Goal: Task Accomplishment & Management: Complete application form

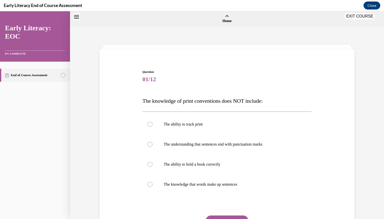
scroll to position [16, 0]
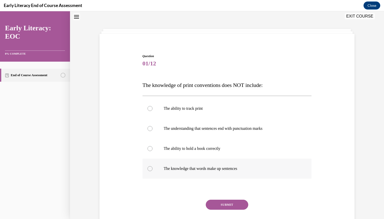
click at [197, 168] on p "The knowledge that words make up sentences" at bounding box center [232, 168] width 136 height 5
click at [223, 206] on button "SUBMIT" at bounding box center [227, 204] width 43 height 10
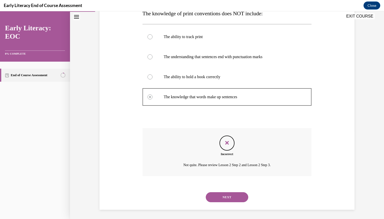
scroll to position [88, 0]
click at [222, 193] on button "NEXT" at bounding box center [227, 196] width 43 height 10
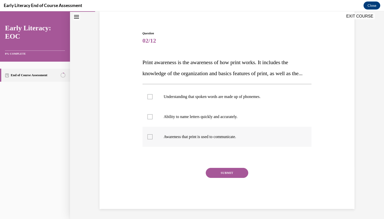
click at [210, 142] on div at bounding box center [227, 137] width 169 height 20
click at [224, 175] on button "SUBMIT" at bounding box center [227, 173] width 43 height 10
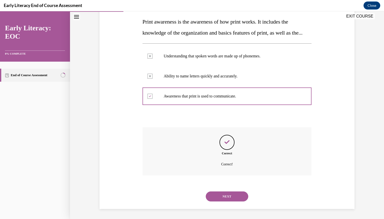
scroll to position [90, 0]
click at [226, 199] on button "NEXT" at bounding box center [227, 196] width 43 height 10
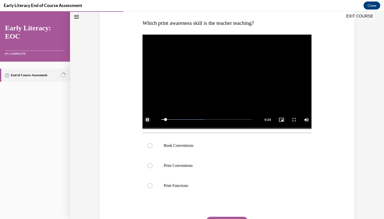
scroll to position [78, 0]
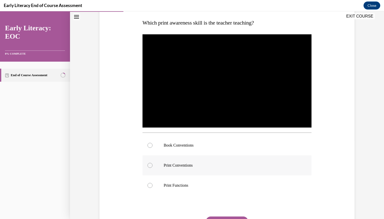
click at [205, 164] on p "Print Conventions" at bounding box center [232, 165] width 136 height 5
click at [206, 148] on div at bounding box center [227, 145] width 169 height 20
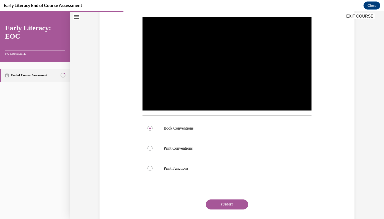
scroll to position [112, 0]
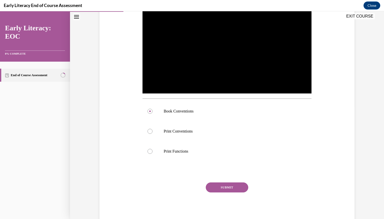
click at [212, 184] on button "SUBMIT" at bounding box center [227, 187] width 43 height 10
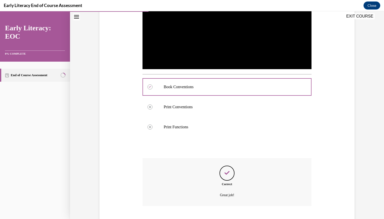
scroll to position [167, 0]
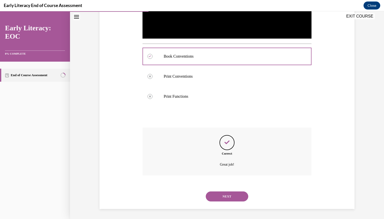
click at [220, 195] on button "NEXT" at bounding box center [227, 196] width 43 height 10
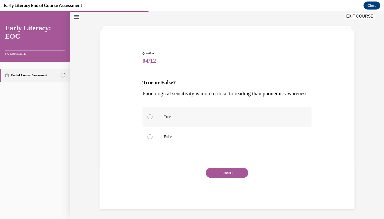
click at [217, 118] on p "True" at bounding box center [232, 116] width 136 height 5
click at [226, 172] on button "SUBMIT" at bounding box center [227, 173] width 43 height 10
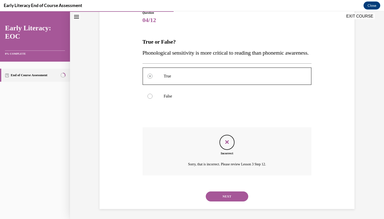
scroll to position [70, 0]
click at [225, 191] on button "NEXT" at bounding box center [227, 196] width 43 height 10
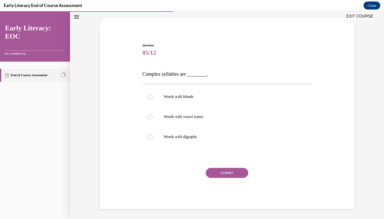
scroll to position [27, 0]
click at [206, 97] on p "Words with blends" at bounding box center [232, 96] width 136 height 5
click at [222, 170] on button "SUBMIT" at bounding box center [227, 173] width 43 height 10
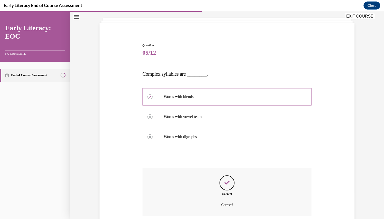
scroll to position [67, 0]
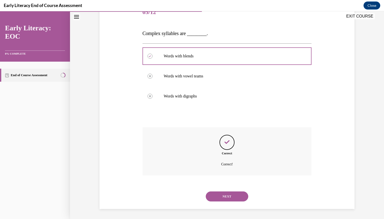
click at [224, 191] on button "NEXT" at bounding box center [227, 196] width 43 height 10
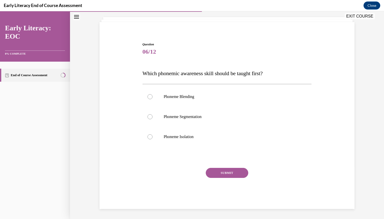
scroll to position [28, 0]
click at [193, 139] on p "Phoneme Isolation" at bounding box center [232, 136] width 136 height 5
click at [225, 173] on button "SUBMIT" at bounding box center [227, 173] width 43 height 10
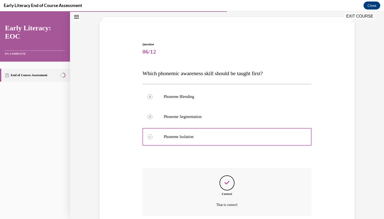
scroll to position [68, 0]
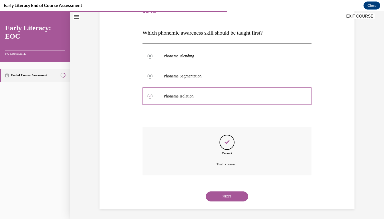
click at [225, 194] on button "NEXT" at bounding box center [227, 196] width 43 height 10
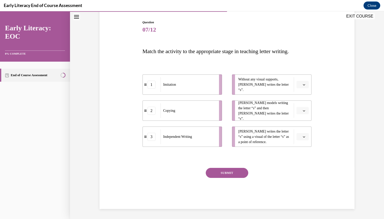
scroll to position [50, 0]
click at [301, 86] on span "Please select an option" at bounding box center [301, 84] width 2 height 5
click at [304, 125] on div "3" at bounding box center [302, 126] width 13 height 10
click at [302, 137] on span "button" at bounding box center [304, 137] width 4 height 4
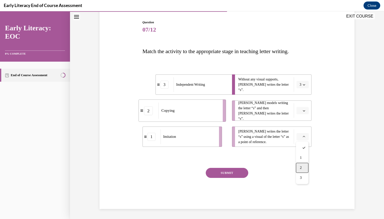
click at [303, 165] on div "2" at bounding box center [302, 168] width 13 height 10
click at [307, 109] on button "button" at bounding box center [303, 111] width 12 height 8
click at [302, 136] on div "1" at bounding box center [302, 132] width 13 height 10
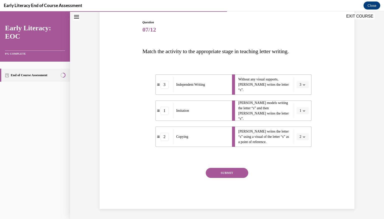
click at [242, 171] on button "SUBMIT" at bounding box center [227, 173] width 43 height 10
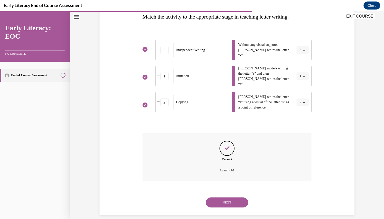
scroll to position [90, 0]
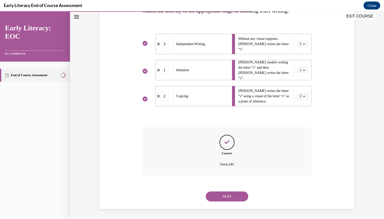
click at [229, 195] on button "NEXT" at bounding box center [227, 196] width 43 height 10
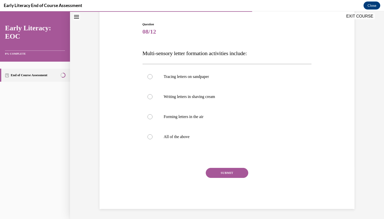
scroll to position [48, 0]
click at [185, 129] on div at bounding box center [227, 137] width 169 height 20
click at [216, 172] on button "SUBMIT" at bounding box center [227, 173] width 43 height 10
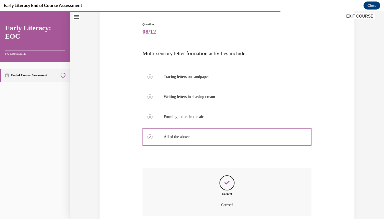
scroll to position [88, 0]
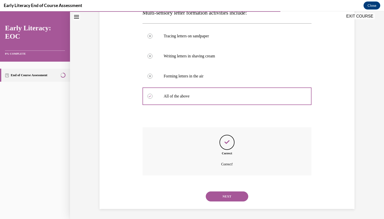
click at [222, 197] on button "NEXT" at bounding box center [227, 196] width 43 height 10
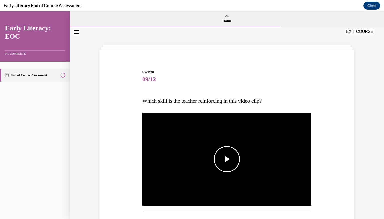
click at [227, 159] on span "Video player" at bounding box center [227, 159] width 0 height 0
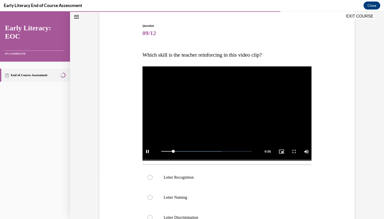
scroll to position [47, 0]
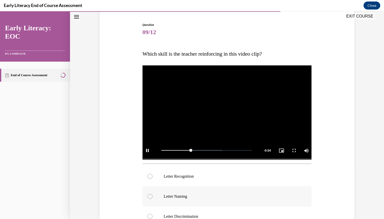
click at [194, 190] on div at bounding box center [227, 196] width 169 height 20
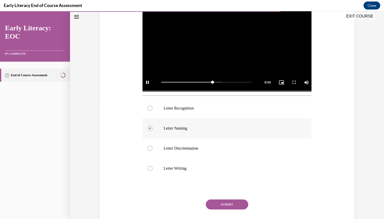
scroll to position [115, 0]
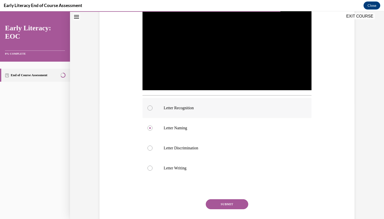
click at [183, 110] on div at bounding box center [227, 108] width 169 height 20
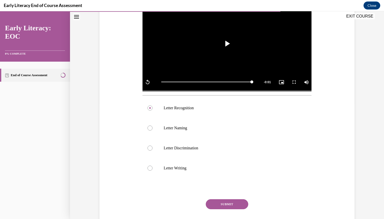
click at [228, 200] on button "SUBMIT" at bounding box center [227, 204] width 43 height 10
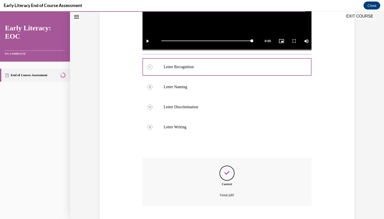
scroll to position [187, 0]
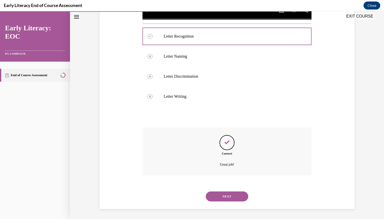
click at [226, 198] on button "NEXT" at bounding box center [227, 196] width 43 height 10
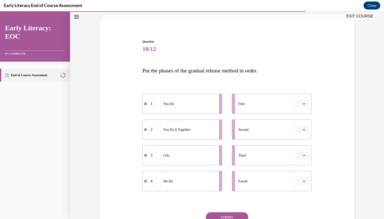
scroll to position [75, 0]
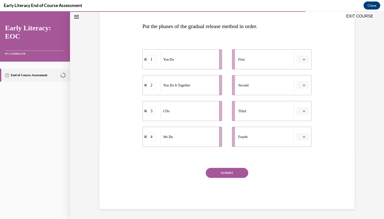
click at [299, 63] on button "button" at bounding box center [303, 60] width 12 height 8
click at [300, 98] on span "3" at bounding box center [301, 100] width 2 height 4
click at [303, 86] on span "button" at bounding box center [304, 85] width 4 height 4
click at [300, 138] on div "4" at bounding box center [302, 136] width 13 height 10
click at [305, 112] on icon "button" at bounding box center [304, 111] width 3 height 3
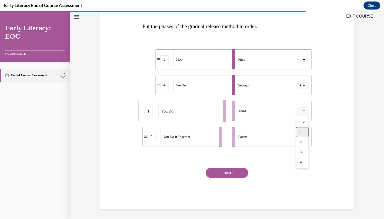
click at [305, 131] on div "1" at bounding box center [302, 132] width 13 height 10
click at [303, 140] on li "Fourth" at bounding box center [272, 137] width 80 height 20
click at [303, 138] on button "button" at bounding box center [303, 137] width 12 height 8
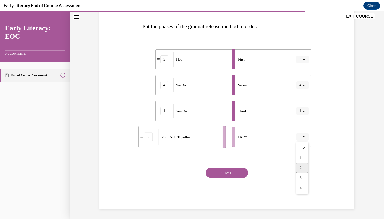
click at [303, 165] on div "2" at bounding box center [302, 168] width 13 height 10
click at [244, 170] on button "SUBMIT" at bounding box center [227, 173] width 43 height 10
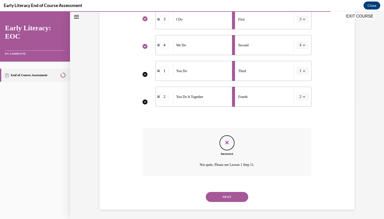
scroll to position [115, 0]
click at [229, 194] on button "NEXT" at bounding box center [227, 196] width 43 height 10
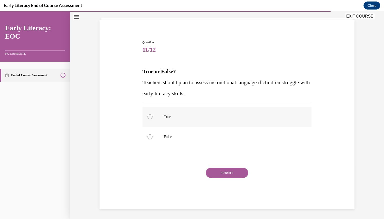
click at [184, 116] on p "True" at bounding box center [232, 116] width 136 height 5
click at [218, 173] on button "SUBMIT" at bounding box center [227, 173] width 43 height 10
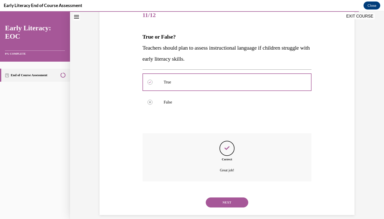
scroll to position [70, 0]
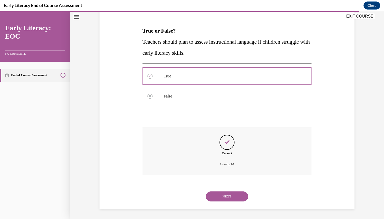
click at [220, 195] on button "NEXT" at bounding box center [227, 196] width 43 height 10
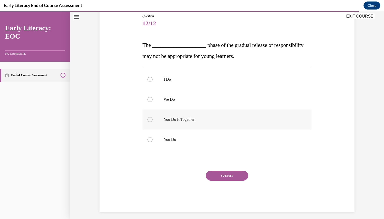
click at [202, 111] on div at bounding box center [227, 119] width 169 height 20
click at [214, 175] on button "SUBMIT" at bounding box center [227, 175] width 43 height 10
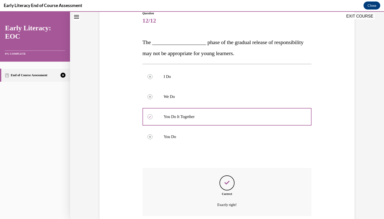
scroll to position [99, 0]
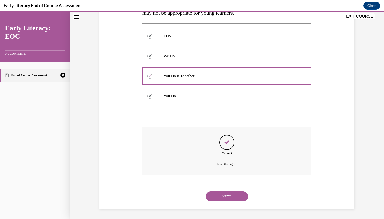
click at [217, 200] on button "NEXT" at bounding box center [227, 196] width 43 height 10
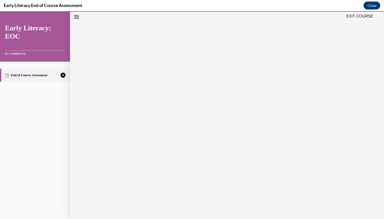
scroll to position [49, 0]
click at [227, 191] on icon "button" at bounding box center [227, 188] width 18 height 6
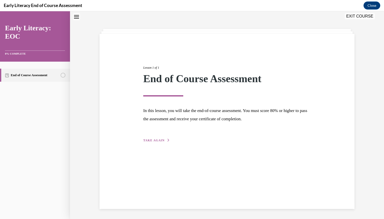
scroll to position [16, 0]
click at [150, 138] on span "TAKE AGAIN" at bounding box center [153, 140] width 21 height 4
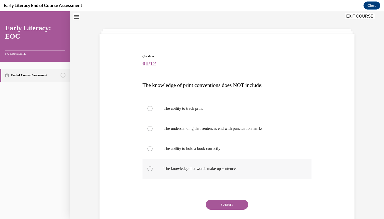
click at [148, 167] on div at bounding box center [150, 168] width 5 height 5
click at [220, 206] on button "SUBMIT" at bounding box center [227, 204] width 43 height 10
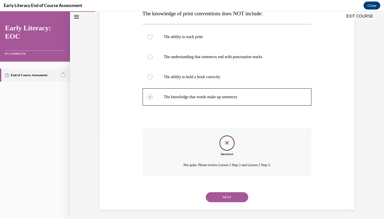
scroll to position [88, 0]
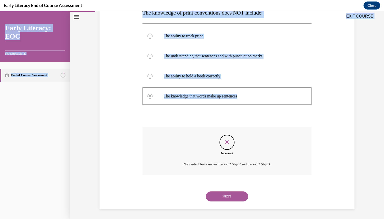
drag, startPoint x: 140, startPoint y: 14, endPoint x: 258, endPoint y: 94, distance: 142.2
click at [258, 94] on div "EXIT COURSE Early Literacy: EOC 0% COMPLETE End of Course Assessment Home Lesso…" at bounding box center [192, 114] width 384 height 207
click at [258, 94] on p "The knowledge that words make up sentences" at bounding box center [232, 96] width 136 height 5
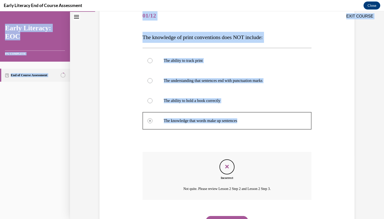
scroll to position [63, 0]
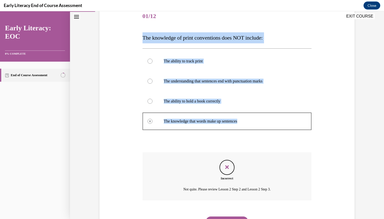
drag, startPoint x: 246, startPoint y: 96, endPoint x: 144, endPoint y: 39, distance: 117.1
click at [144, 39] on div "Question 01/12 The knowledge of print conventions does NOT include: The ability…" at bounding box center [227, 120] width 169 height 227
copy div "The knowledge of print conventions does NOT include: The ability to track print…"
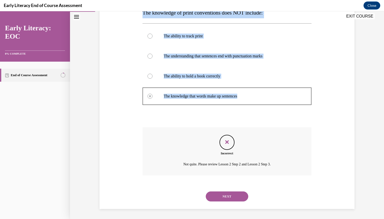
click at [225, 197] on button "NEXT" at bounding box center [227, 196] width 43 height 10
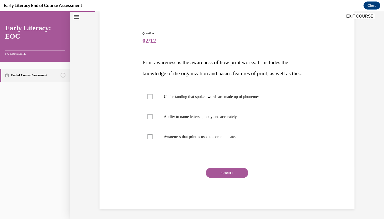
scroll to position [50, 0]
click at [197, 130] on div at bounding box center [227, 137] width 169 height 20
click at [225, 172] on button "SUBMIT" at bounding box center [227, 173] width 43 height 10
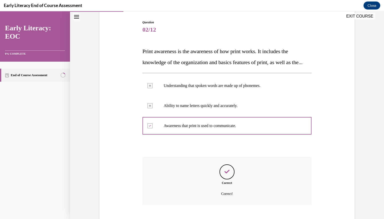
scroll to position [90, 0]
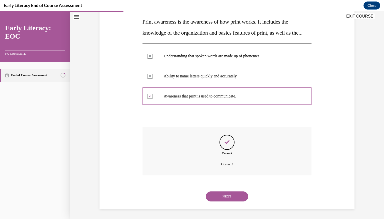
click at [221, 196] on button "NEXT" at bounding box center [227, 196] width 43 height 10
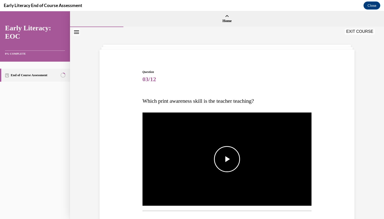
click at [227, 159] on span "Video player" at bounding box center [227, 159] width 0 height 0
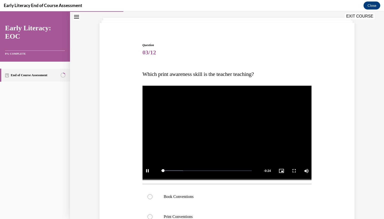
scroll to position [66, 0]
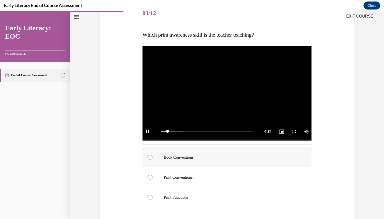
click at [202, 162] on div at bounding box center [227, 157] width 169 height 20
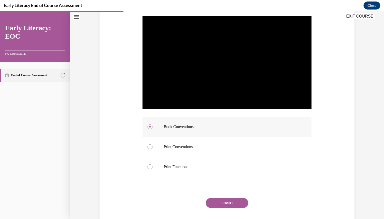
scroll to position [126, 0]
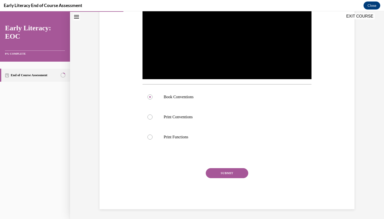
click at [216, 173] on button "SUBMIT" at bounding box center [227, 173] width 43 height 10
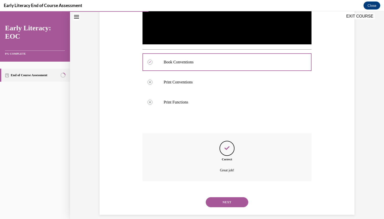
scroll to position [167, 0]
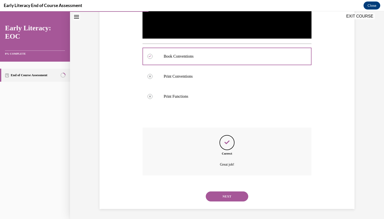
click at [224, 194] on button "NEXT" at bounding box center [227, 196] width 43 height 10
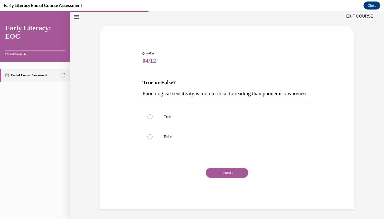
scroll to position [30, 0]
click at [220, 111] on div at bounding box center [227, 117] width 169 height 20
click at [149, 125] on div at bounding box center [227, 117] width 169 height 20
click at [151, 134] on div at bounding box center [150, 136] width 5 height 5
click at [220, 174] on button "SUBMIT" at bounding box center [227, 173] width 43 height 10
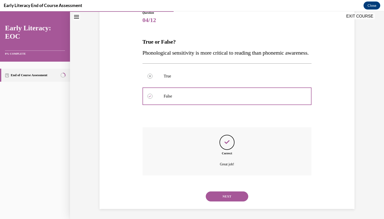
scroll to position [70, 0]
click at [225, 198] on button "NEXT" at bounding box center [227, 196] width 43 height 10
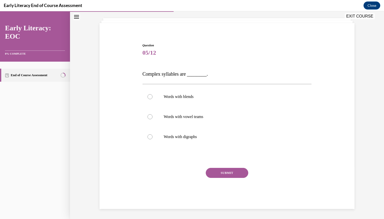
scroll to position [27, 0]
click at [189, 93] on div at bounding box center [227, 97] width 169 height 20
click at [219, 170] on button "SUBMIT" at bounding box center [227, 173] width 43 height 10
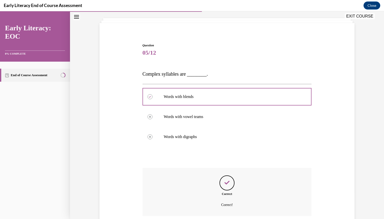
scroll to position [67, 0]
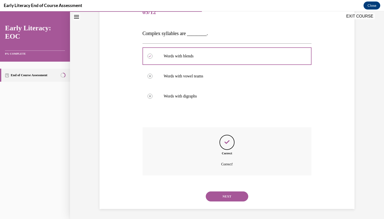
click at [222, 198] on button "NEXT" at bounding box center [227, 196] width 43 height 10
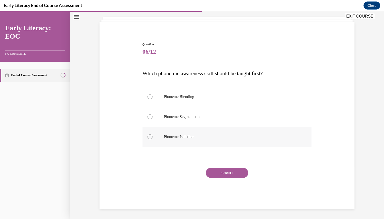
click at [193, 132] on div at bounding box center [227, 137] width 169 height 20
click at [220, 175] on button "SUBMIT" at bounding box center [227, 173] width 43 height 10
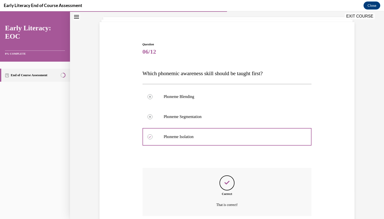
scroll to position [68, 0]
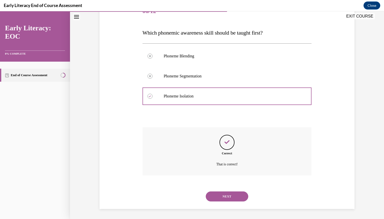
click at [219, 197] on button "NEXT" at bounding box center [227, 196] width 43 height 10
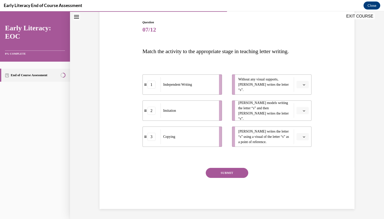
click at [301, 82] on span "Please select an option" at bounding box center [301, 84] width 2 height 5
click at [303, 107] on div "1" at bounding box center [302, 106] width 13 height 10
click at [303, 112] on span "button" at bounding box center [304, 111] width 4 height 4
click at [302, 141] on span "2" at bounding box center [301, 142] width 2 height 4
click at [301, 137] on span "Please select an option" at bounding box center [301, 136] width 2 height 5
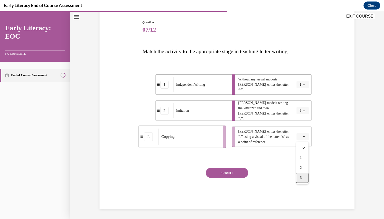
click at [299, 176] on div "3" at bounding box center [302, 178] width 13 height 10
click at [244, 172] on button "SUBMIT" at bounding box center [227, 173] width 43 height 10
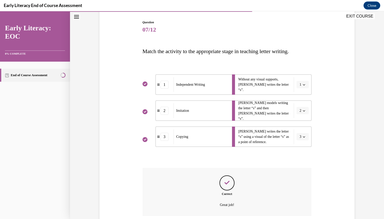
scroll to position [90, 0]
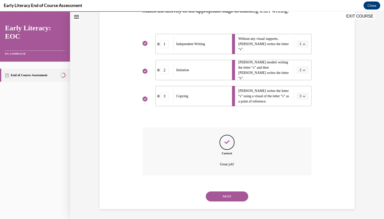
click at [229, 195] on button "NEXT" at bounding box center [227, 196] width 43 height 10
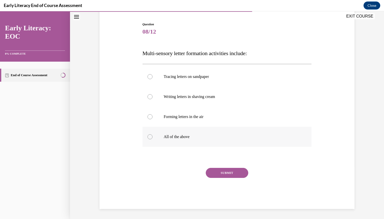
click at [210, 134] on p "All of the above" at bounding box center [232, 136] width 136 height 5
click at [223, 173] on button "SUBMIT" at bounding box center [227, 173] width 43 height 10
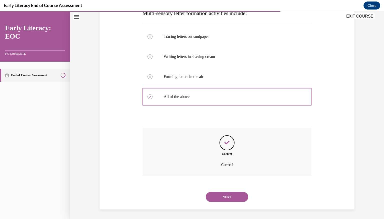
scroll to position [88, 0]
click at [220, 192] on button "NEXT" at bounding box center [227, 196] width 43 height 10
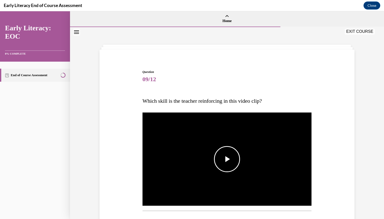
click at [227, 159] on span "Video player" at bounding box center [227, 159] width 0 height 0
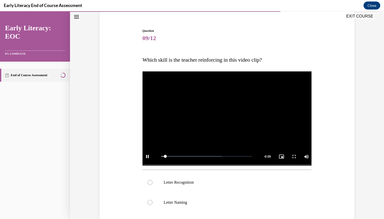
scroll to position [77, 0]
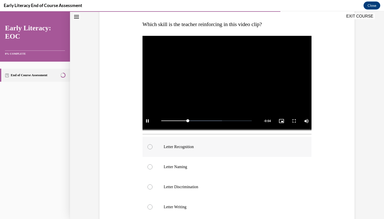
click at [188, 147] on p "Letter Recognition" at bounding box center [232, 146] width 136 height 5
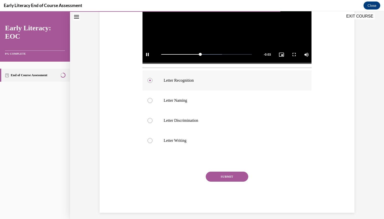
scroll to position [146, 0]
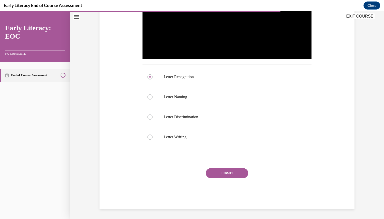
click at [219, 174] on button "SUBMIT" at bounding box center [227, 173] width 43 height 10
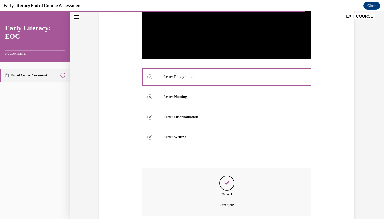
scroll to position [187, 0]
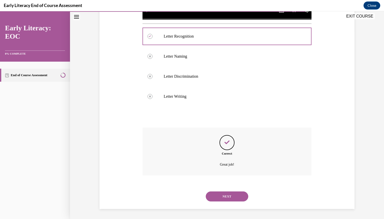
click at [225, 194] on button "NEXT" at bounding box center [227, 196] width 43 height 10
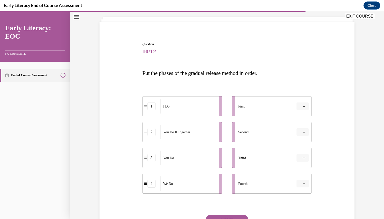
scroll to position [75, 0]
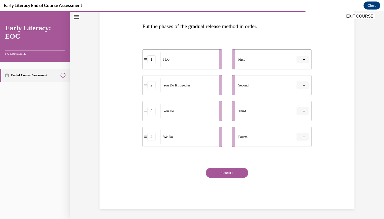
click at [305, 59] on icon "button" at bounding box center [304, 59] width 2 height 1
click at [305, 79] on div "1" at bounding box center [302, 80] width 13 height 10
click at [306, 86] on span "button" at bounding box center [304, 85] width 4 height 4
click at [301, 134] on span "4" at bounding box center [301, 136] width 2 height 4
click at [304, 113] on button "button" at bounding box center [303, 111] width 12 height 8
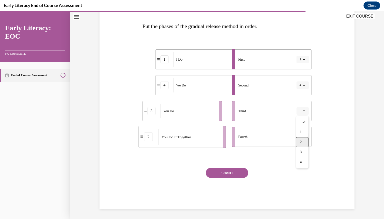
click at [301, 143] on span "2" at bounding box center [301, 142] width 2 height 4
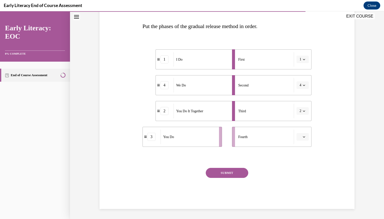
click at [303, 138] on button "button" at bounding box center [303, 137] width 12 height 8
click at [304, 181] on div "3" at bounding box center [302, 178] width 13 height 10
click at [236, 172] on button "SUBMIT" at bounding box center [227, 173] width 43 height 10
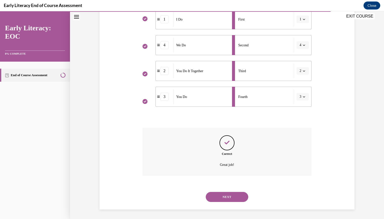
scroll to position [115, 0]
click at [230, 194] on button "NEXT" at bounding box center [227, 196] width 43 height 10
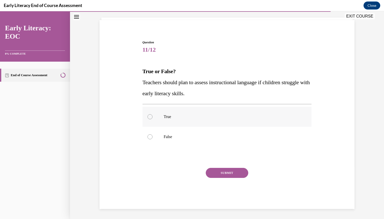
click at [217, 120] on div at bounding box center [227, 117] width 169 height 20
click at [230, 173] on button "SUBMIT" at bounding box center [227, 173] width 43 height 10
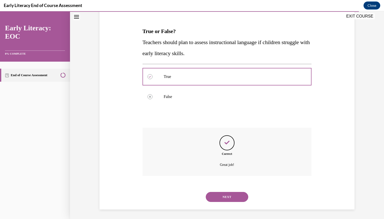
scroll to position [70, 0]
click at [224, 196] on button "NEXT" at bounding box center [227, 196] width 43 height 10
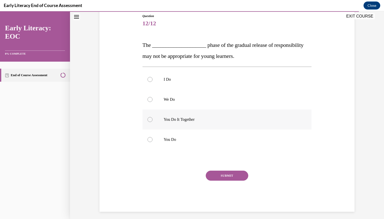
click at [231, 120] on p "You Do It Together" at bounding box center [232, 119] width 136 height 5
click at [236, 178] on button "SUBMIT" at bounding box center [227, 175] width 43 height 10
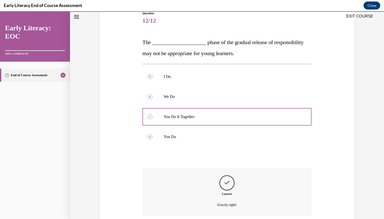
scroll to position [99, 0]
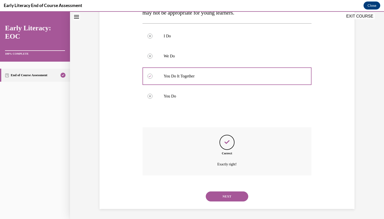
click at [231, 193] on button "NEXT" at bounding box center [227, 196] width 43 height 10
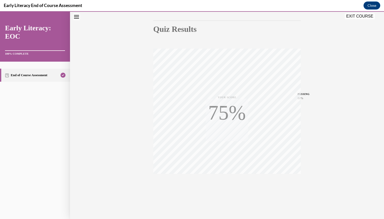
scroll to position [49, 0]
click at [354, 17] on button "EXIT COURSE" at bounding box center [360, 16] width 30 height 6
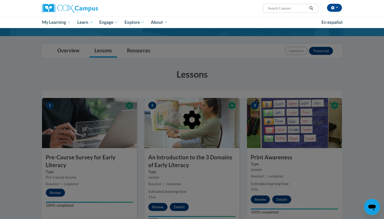
scroll to position [0, 0]
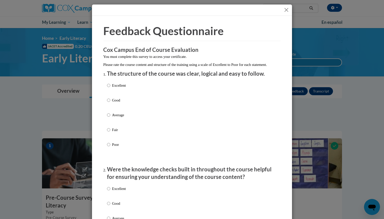
click at [115, 88] on p "Excellent" at bounding box center [119, 86] width 14 height 6
click at [110, 88] on input "Excellent" at bounding box center [108, 86] width 3 height 6
radio input "true"
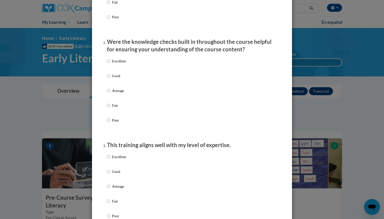
scroll to position [129, 0]
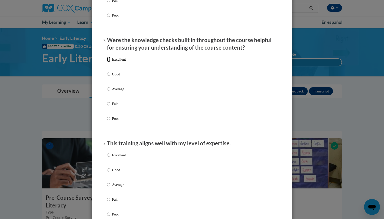
click at [110, 62] on input "Excellent" at bounding box center [108, 60] width 3 height 6
radio input "true"
click at [115, 158] on p "Excellent" at bounding box center [119, 155] width 14 height 6
click at [110, 158] on input "Excellent" at bounding box center [108, 155] width 3 height 6
radio input "true"
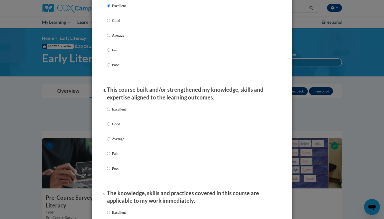
click at [121, 112] on p "Excellent" at bounding box center [119, 109] width 14 height 6
click at [110, 112] on input "Excellent" at bounding box center [108, 109] width 3 height 6
radio input "true"
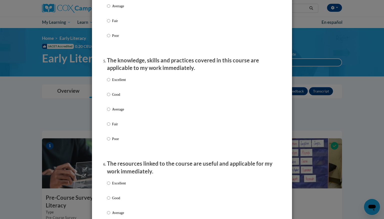
scroll to position [418, 0]
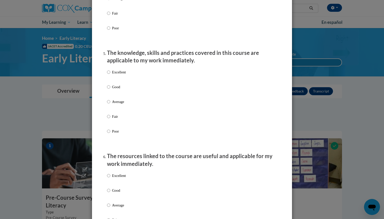
click at [120, 75] on p "Excellent" at bounding box center [119, 72] width 14 height 6
click at [110, 75] on input "Excellent" at bounding box center [108, 72] width 3 height 6
radio input "true"
click at [124, 184] on label "Excellent" at bounding box center [116, 180] width 19 height 14
click at [110, 178] on input "Excellent" at bounding box center [108, 176] width 3 height 6
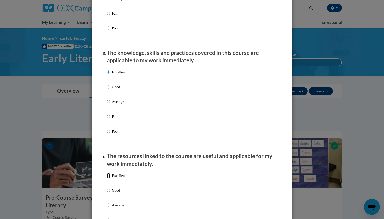
radio input "true"
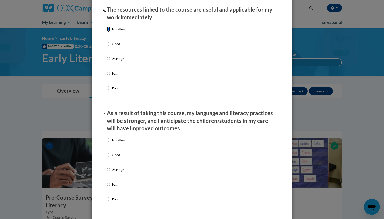
scroll to position [565, 0]
click at [123, 142] on p "Excellent" at bounding box center [119, 140] width 14 height 6
click at [110, 142] on input "Excellent" at bounding box center [108, 140] width 3 height 6
radio input "true"
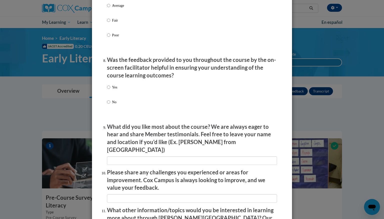
scroll to position [742, 0]
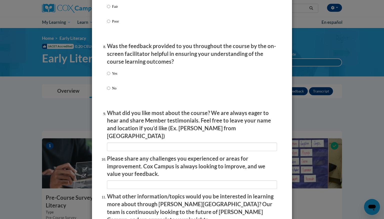
click at [115, 76] on p "Yes" at bounding box center [114, 74] width 5 height 6
click at [110, 76] on input "Yes" at bounding box center [108, 74] width 3 height 6
radio input "true"
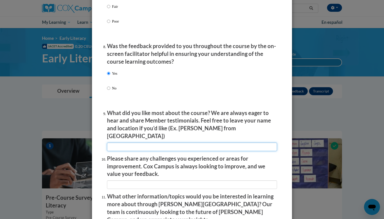
click at [153, 145] on input "textbox" at bounding box center [192, 146] width 170 height 9
type input "the real life experiences"
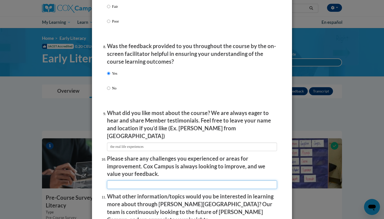
click at [139, 181] on input "textbox" at bounding box center [192, 184] width 170 height 9
type input "none"
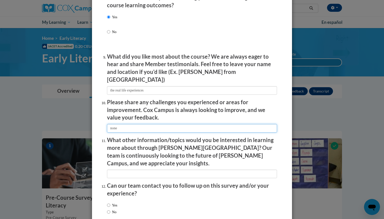
scroll to position [823, 0]
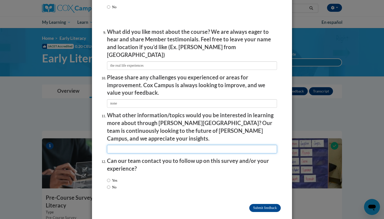
click at [161, 145] on input "textbox" at bounding box center [192, 149] width 170 height 9
type input "none at this time"
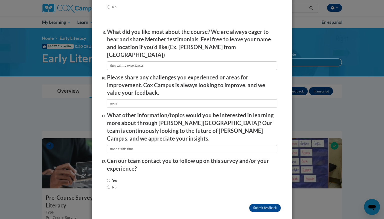
click at [115, 184] on label "No" at bounding box center [112, 187] width 10 height 6
click at [110, 184] on input "No" at bounding box center [108, 187] width 3 height 6
radio input "true"
click at [263, 204] on input "Submit feedback" at bounding box center [265, 208] width 32 height 8
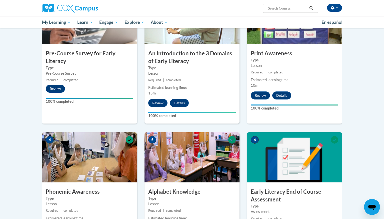
scroll to position [144, 0]
